Goal: Task Accomplishment & Management: Manage account settings

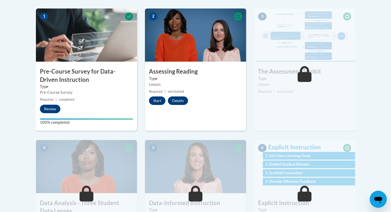
scroll to position [177, 0]
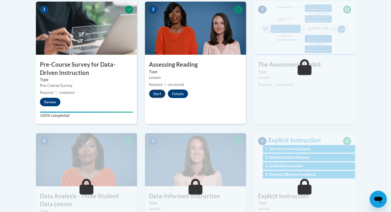
click at [158, 93] on button "Start" at bounding box center [157, 94] width 16 height 9
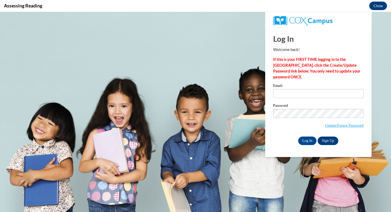
scroll to position [0, 0]
type input "[EMAIL_ADDRESS][DOMAIN_NAME]"
click at [296, 95] on input "[EMAIL_ADDRESS][DOMAIN_NAME]" at bounding box center [318, 93] width 90 height 9
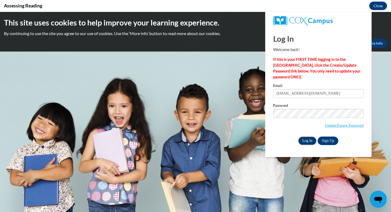
click at [305, 140] on input "Log In" at bounding box center [307, 141] width 19 height 9
